Goal: Information Seeking & Learning: Learn about a topic

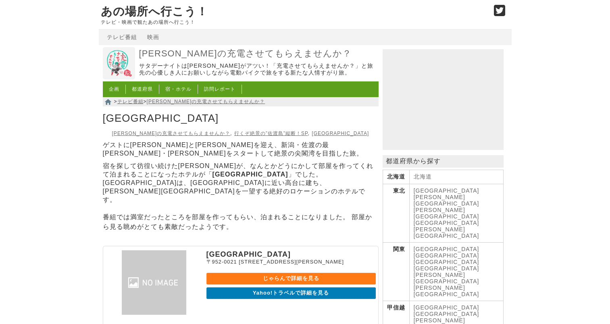
click at [277, 274] on link "じゃらんで詳細を見る" at bounding box center [290, 279] width 169 height 12
click at [298, 288] on link "Yahoo!トラベルで詳細を見る" at bounding box center [290, 293] width 169 height 12
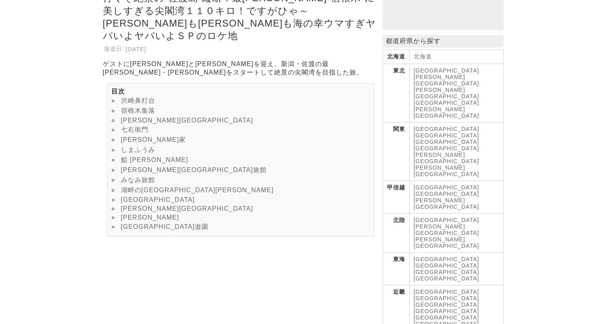
scroll to position [121, 0]
click at [143, 202] on link "[GEOGRAPHIC_DATA]" at bounding box center [158, 199] width 74 height 7
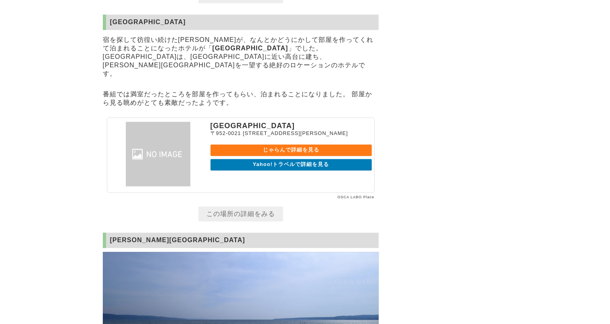
scroll to position [4064, 0]
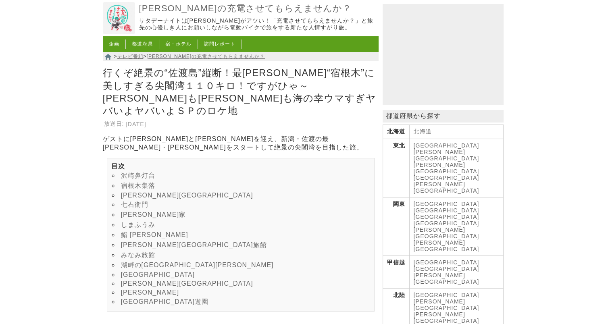
scroll to position [40, 0]
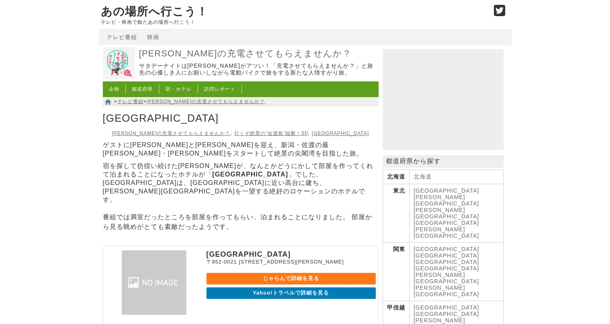
click at [158, 136] on link "[PERSON_NAME]の充電させてもらえませんか？" at bounding box center [171, 134] width 119 height 6
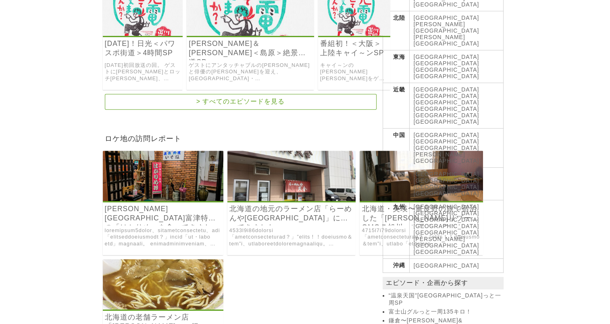
scroll to position [363, 0]
